Goal: Information Seeking & Learning: Learn about a topic

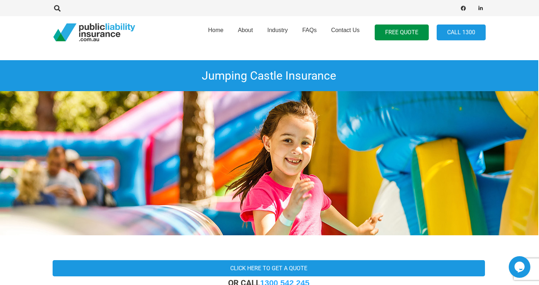
scroll to position [0, 1]
click at [350, 49] on link "Contact Us" at bounding box center [345, 32] width 43 height 37
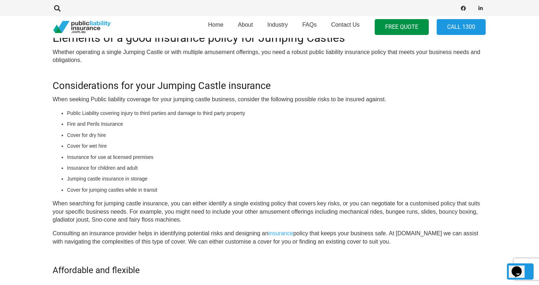
scroll to position [363, 1]
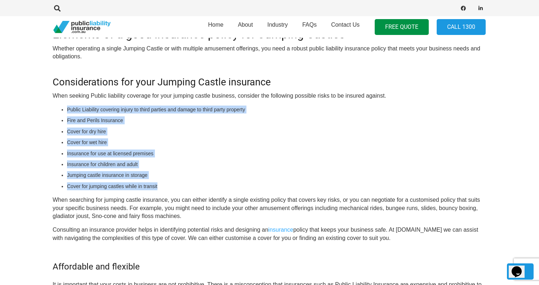
drag, startPoint x: 67, startPoint y: 108, endPoint x: 170, endPoint y: 185, distance: 128.8
click at [170, 185] on div "OR CALL [PHONE_NUMBER] Jumping Castle Insurance Australia As a business operati…" at bounding box center [269, 137] width 432 height 445
copy ul "Public Liability covering injury to third parties and damage to third party pro…"
click at [194, 183] on li "Cover for jumping castles while in transit" at bounding box center [276, 186] width 418 height 8
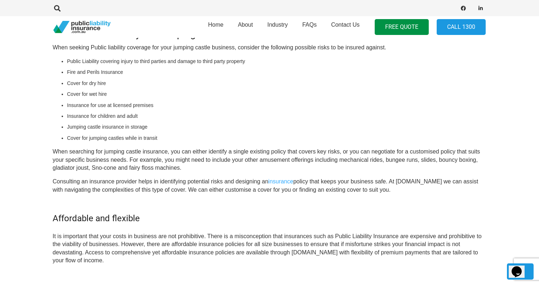
scroll to position [407, 1]
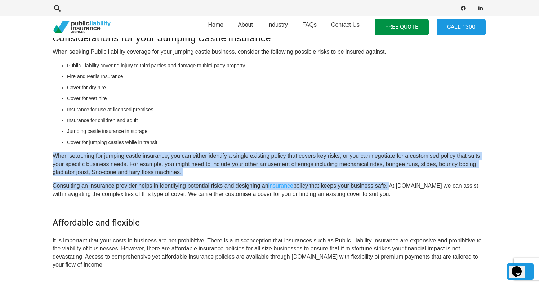
drag, startPoint x: 53, startPoint y: 152, endPoint x: 391, endPoint y: 183, distance: 340.1
click at [391, 183] on div "OR CALL [PHONE_NUMBER] Jumping Castle Insurance Australia As a business operati…" at bounding box center [269, 93] width 432 height 445
copy div "When searching for jumping castle insurance, you can either identify a single e…"
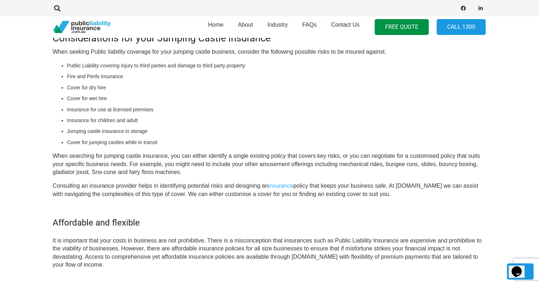
click at [314, 95] on li "Cover for wet hire" at bounding box center [276, 98] width 418 height 8
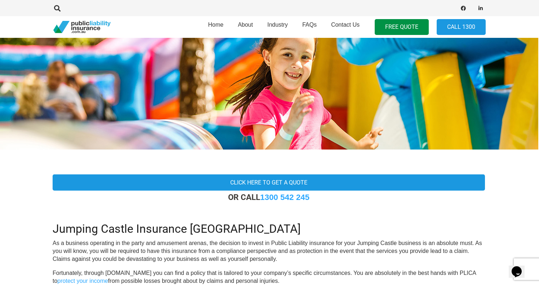
scroll to position [9, 1]
